Goal: Check status: Check status

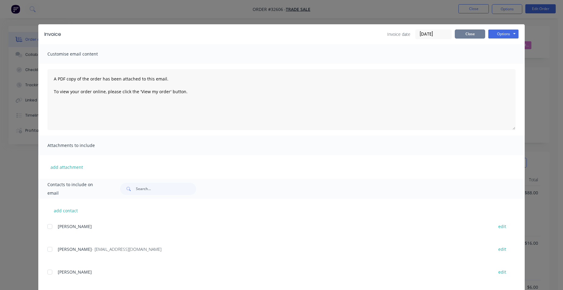
click at [467, 36] on button "Close" at bounding box center [469, 33] width 30 height 9
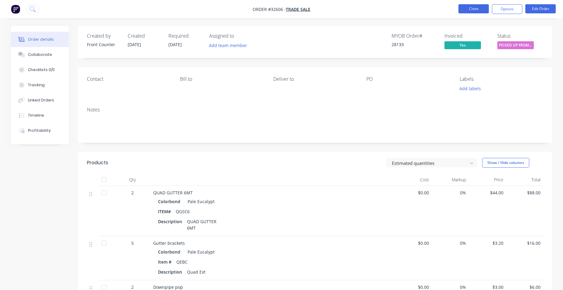
click at [477, 10] on button "Close" at bounding box center [473, 8] width 30 height 9
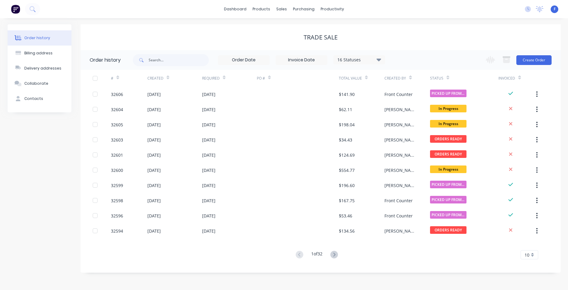
click at [15, 10] on img at bounding box center [15, 9] width 9 height 9
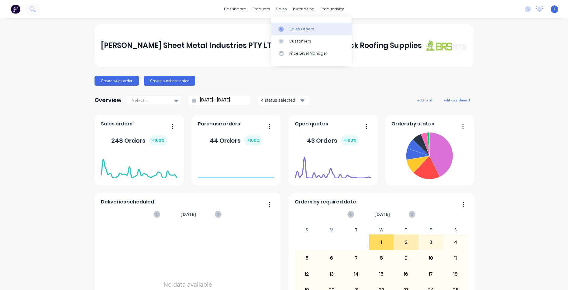
click at [299, 29] on div "Sales Orders" at bounding box center [301, 28] width 25 height 5
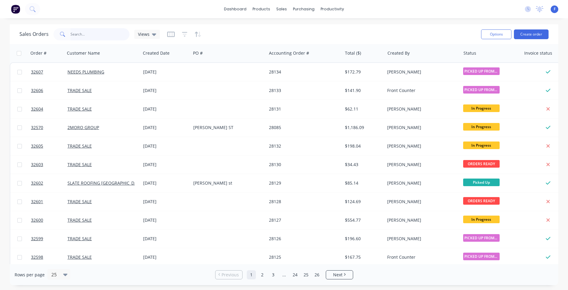
click at [89, 37] on input "text" at bounding box center [99, 34] width 59 height 12
type input "32474"
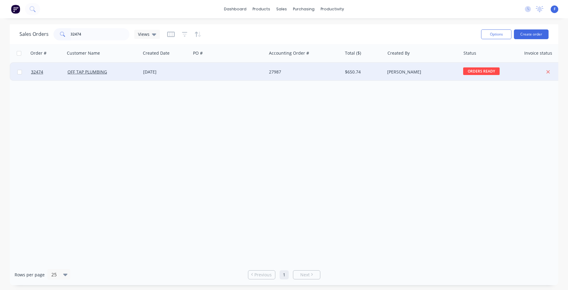
click at [224, 76] on div at bounding box center [229, 72] width 76 height 18
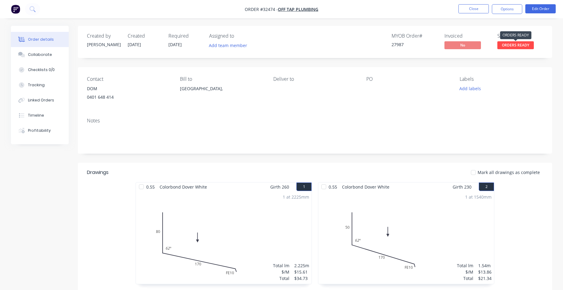
click at [529, 43] on span "ORDERS READY" at bounding box center [515, 45] width 36 height 8
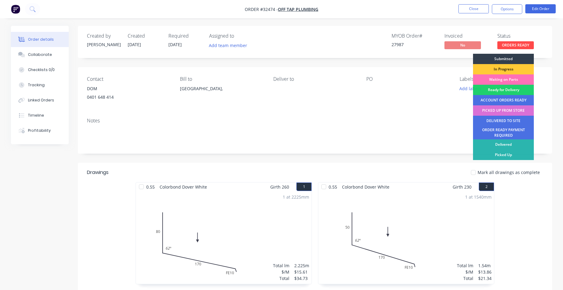
click at [508, 113] on div "PICKED UP FROM STORE" at bounding box center [503, 110] width 61 height 10
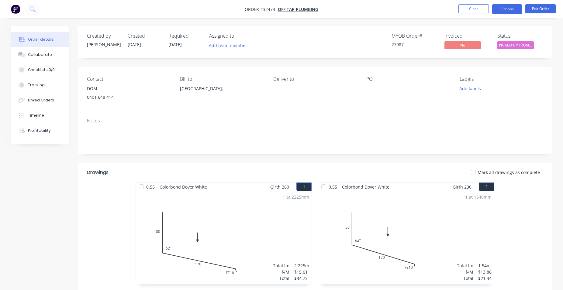
click at [511, 9] on button "Options" at bounding box center [506, 9] width 30 height 10
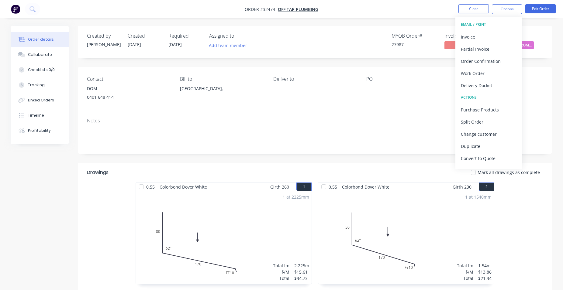
click at [483, 30] on button "EMAIL / PRINT" at bounding box center [488, 25] width 67 height 12
click at [485, 38] on div "Invoice" at bounding box center [488, 36] width 56 height 9
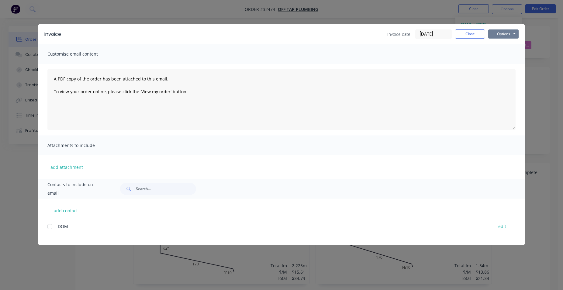
click at [516, 36] on button "Options" at bounding box center [503, 33] width 30 height 9
click at [512, 53] on button "Print" at bounding box center [507, 55] width 39 height 10
click at [471, 37] on button "Close" at bounding box center [469, 33] width 30 height 9
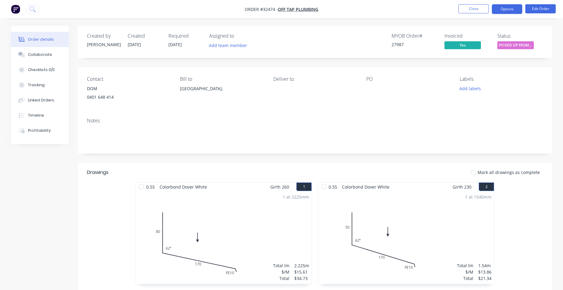
click at [505, 11] on button "Options" at bounding box center [506, 9] width 30 height 10
click at [473, 90] on button "Add labels" at bounding box center [470, 88] width 28 height 8
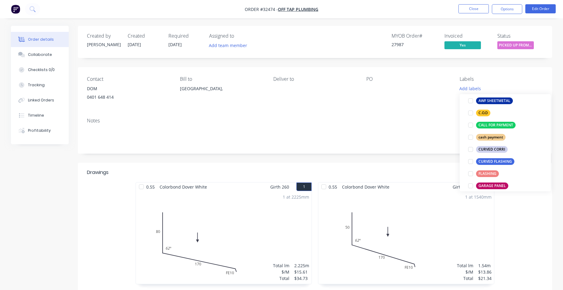
scroll to position [139, 0]
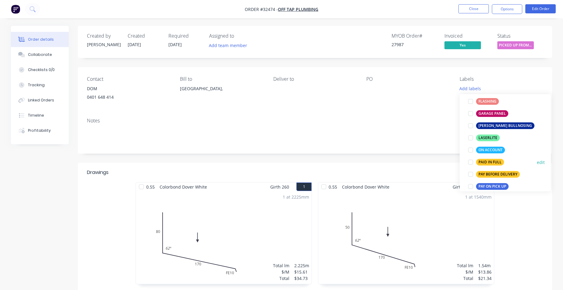
click at [487, 163] on div "PAID IN FULL" at bounding box center [490, 162] width 28 height 7
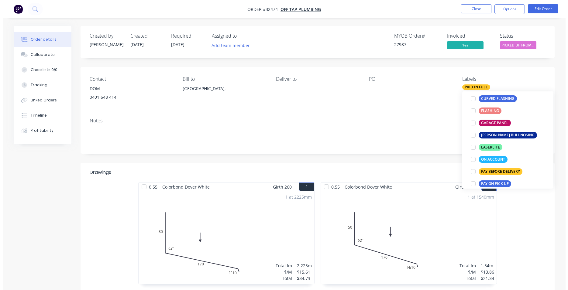
scroll to position [0, 0]
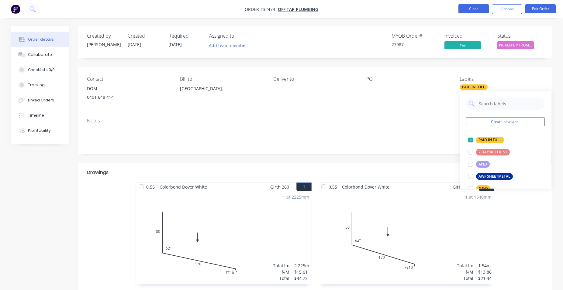
click at [477, 8] on button "Close" at bounding box center [473, 8] width 30 height 9
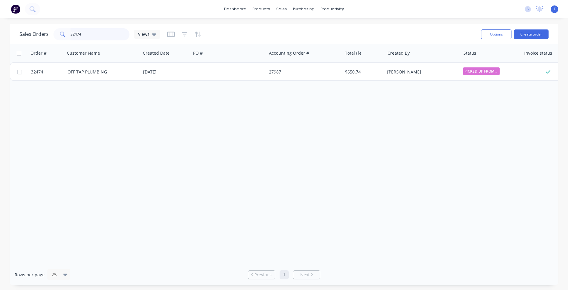
click at [102, 33] on input "32474" at bounding box center [99, 34] width 59 height 12
type input "3"
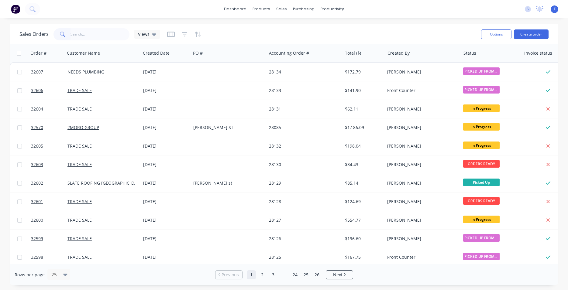
click at [16, 8] on img at bounding box center [15, 9] width 9 height 9
